Goal: Navigation & Orientation: Find specific page/section

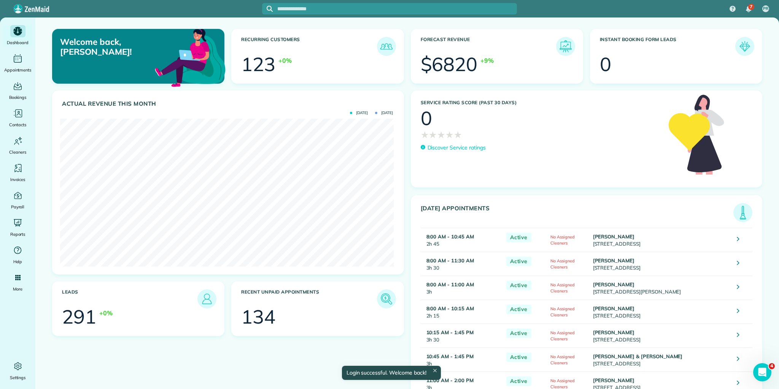
click at [735, 212] on img at bounding box center [743, 213] width 18 height 18
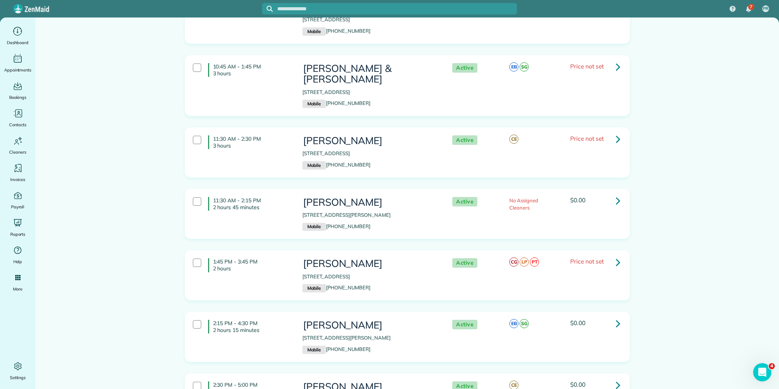
scroll to position [346, 0]
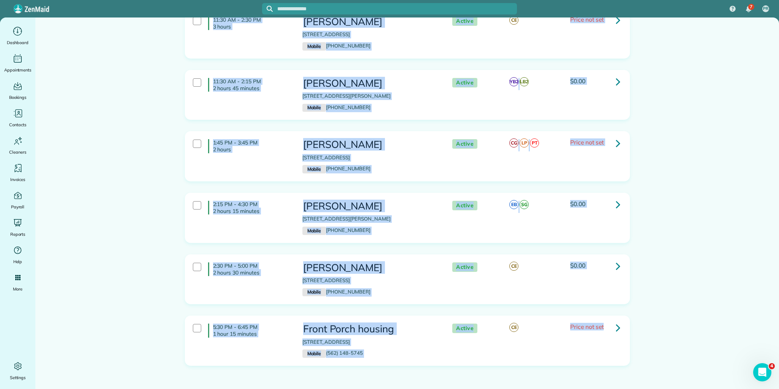
scroll to position [467, 0]
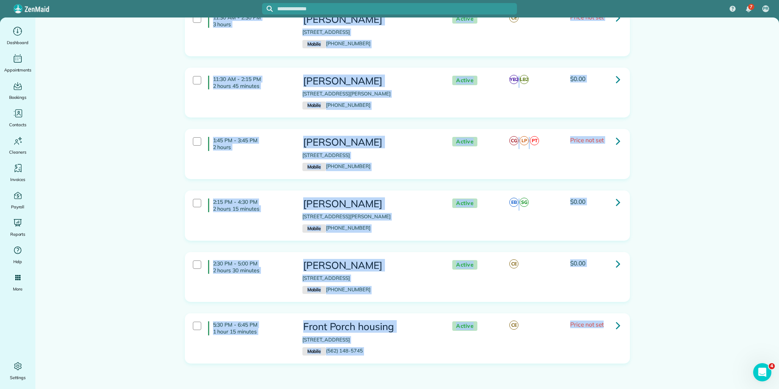
drag, startPoint x: 211, startPoint y: 104, endPoint x: 588, endPoint y: 373, distance: 463.3
click at [608, 389] on html "7 PR Dashboard Appointments Bookings Contacts Cleaners Invoices Payroll Reports…" at bounding box center [389, 194] width 779 height 389
copy div "8:00 AM - 10:45 AM 2 hours 45 minutes [PERSON_NAME] [STREET_ADDRESS] Mobile [PH…"
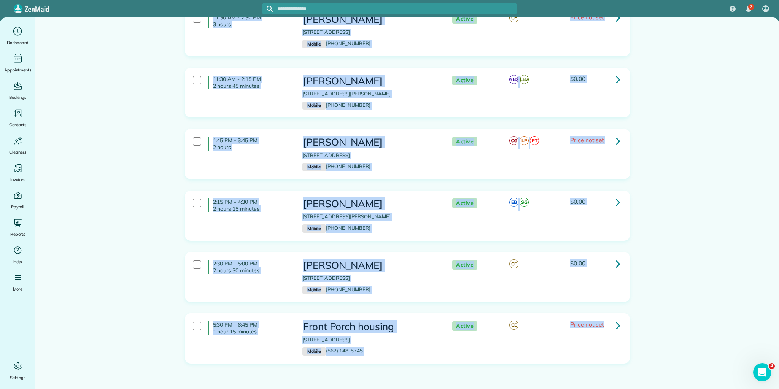
drag, startPoint x: 211, startPoint y: 103, endPoint x: 712, endPoint y: 401, distance: 583.0
click at [712, 389] on html "7 PR Dashboard Appointments Bookings Contacts Cleaners Invoices Payroll Reports…" at bounding box center [389, 194] width 779 height 389
copy div "8:00 AM - 10:45 AM 2 hours 45 minutes Margaret Wilson 222 LONGLEAF RD SPARTANBU…"
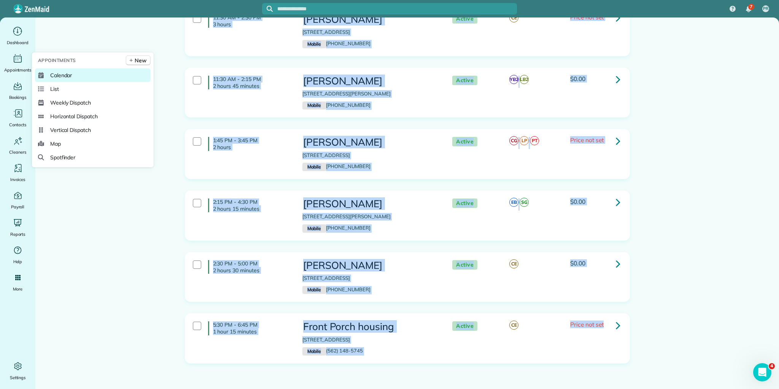
click at [65, 72] on span "Calendar" at bounding box center [61, 76] width 22 height 8
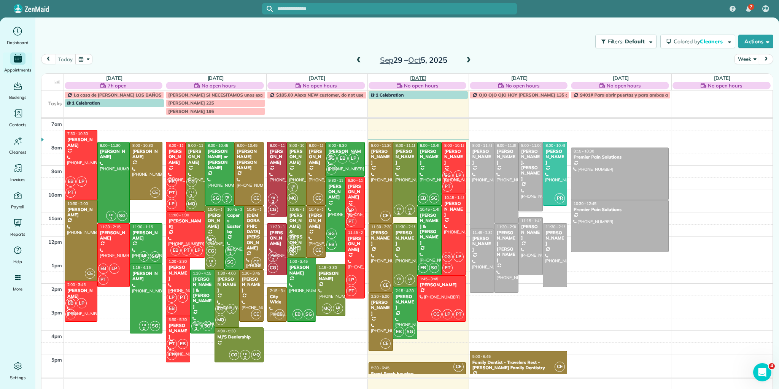
click at [411, 77] on link "[DATE]" at bounding box center [418, 78] width 16 height 6
click at [411, 76] on link "[DATE]" at bounding box center [418, 78] width 16 height 6
